Goal: Transaction & Acquisition: Subscribe to service/newsletter

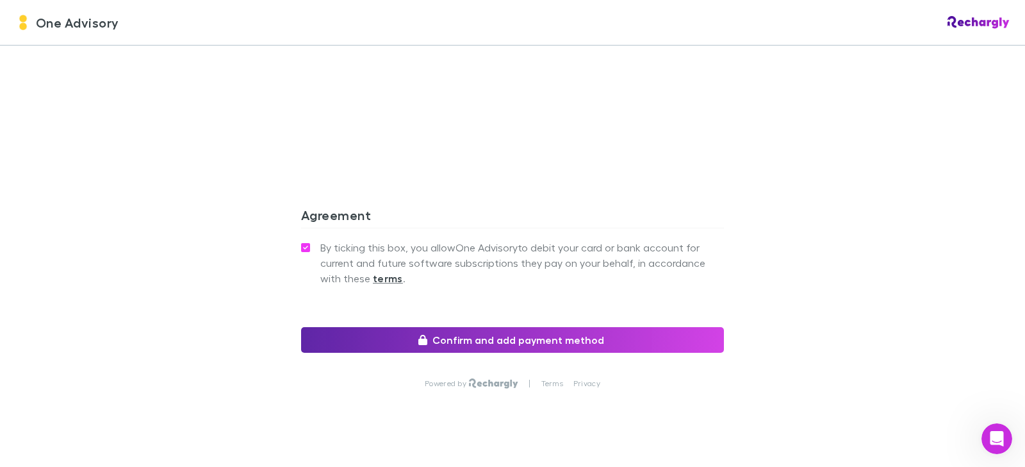
scroll to position [1203, 0]
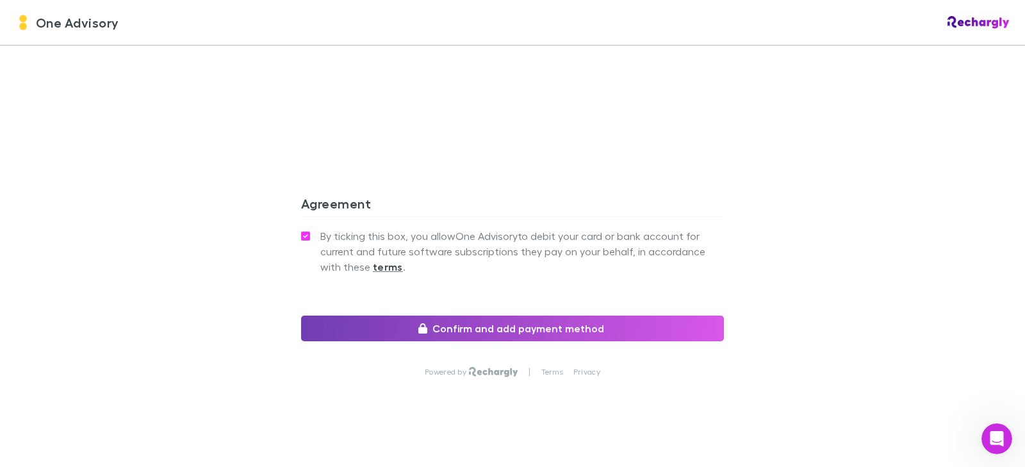
click at [514, 315] on button "Confirm and add payment method" at bounding box center [512, 328] width 423 height 26
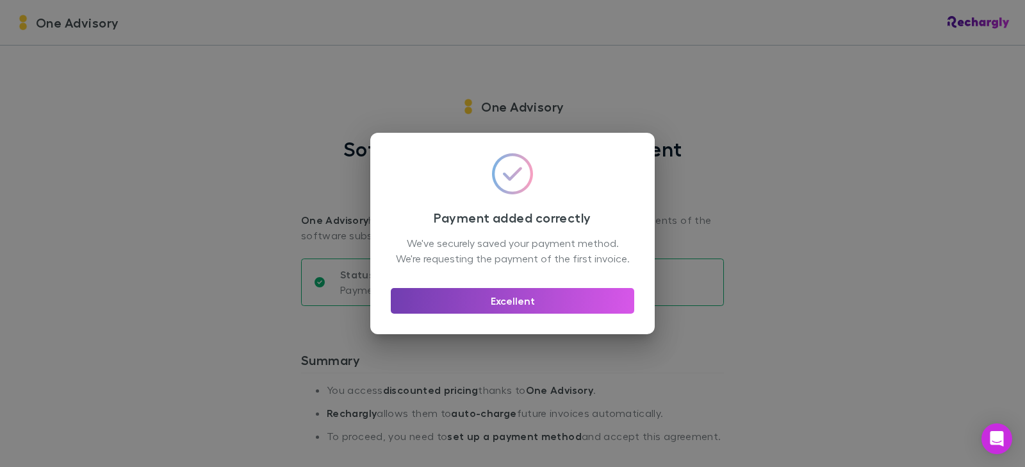
click at [498, 312] on button "Excellent" at bounding box center [513, 301] width 244 height 26
